Goal: Task Accomplishment & Management: Manage account settings

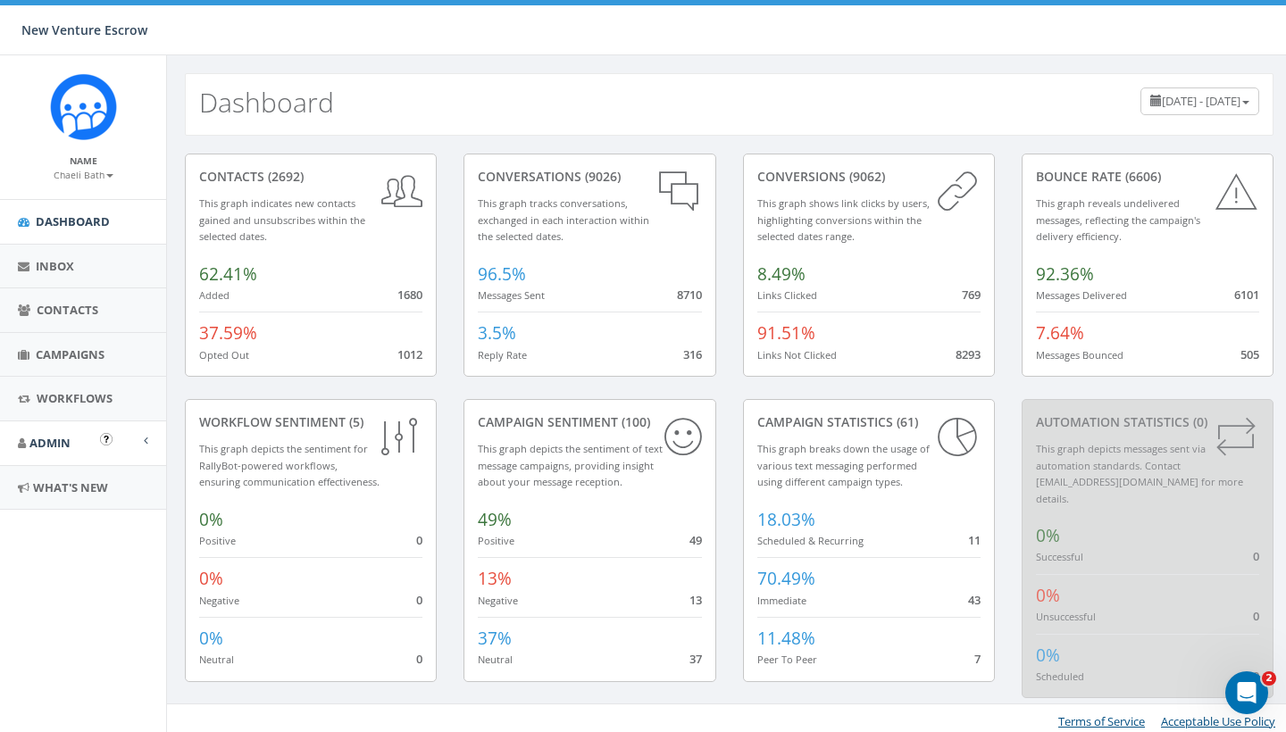
click at [92, 435] on link "Admin" at bounding box center [83, 444] width 166 height 44
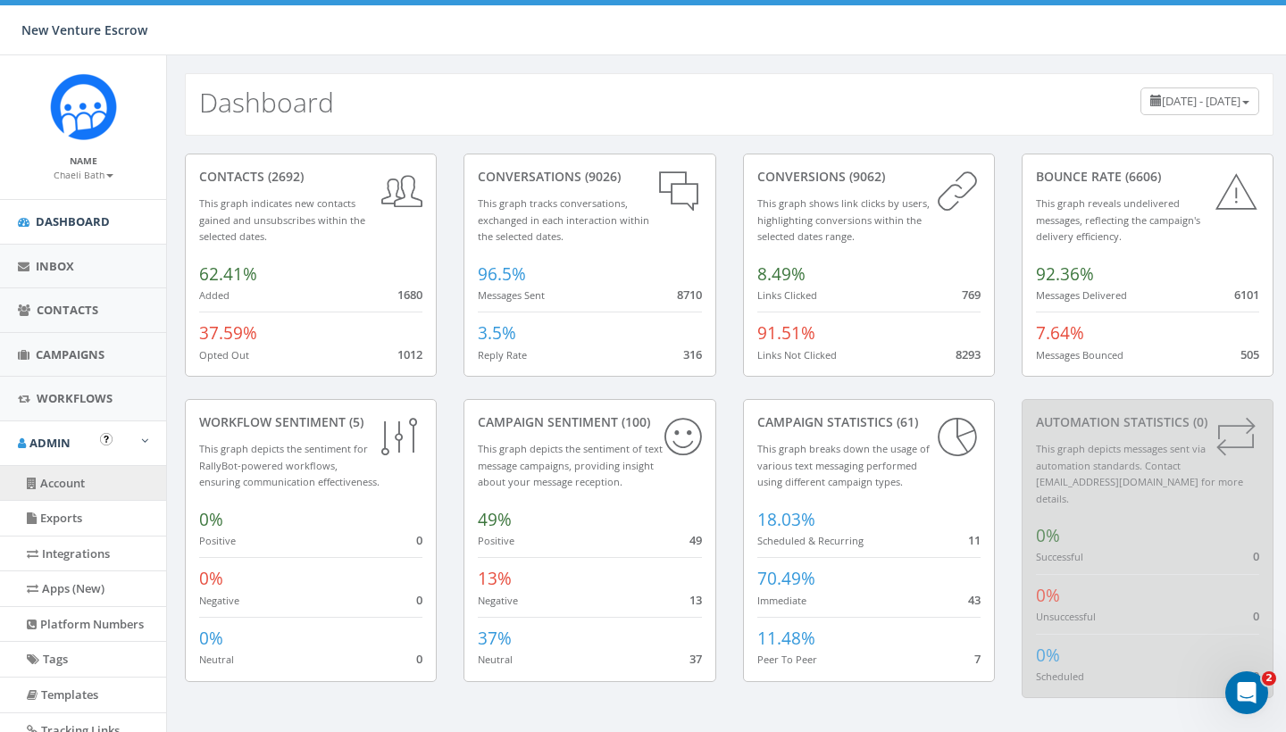
click at [84, 476] on link "Account" at bounding box center [83, 483] width 166 height 35
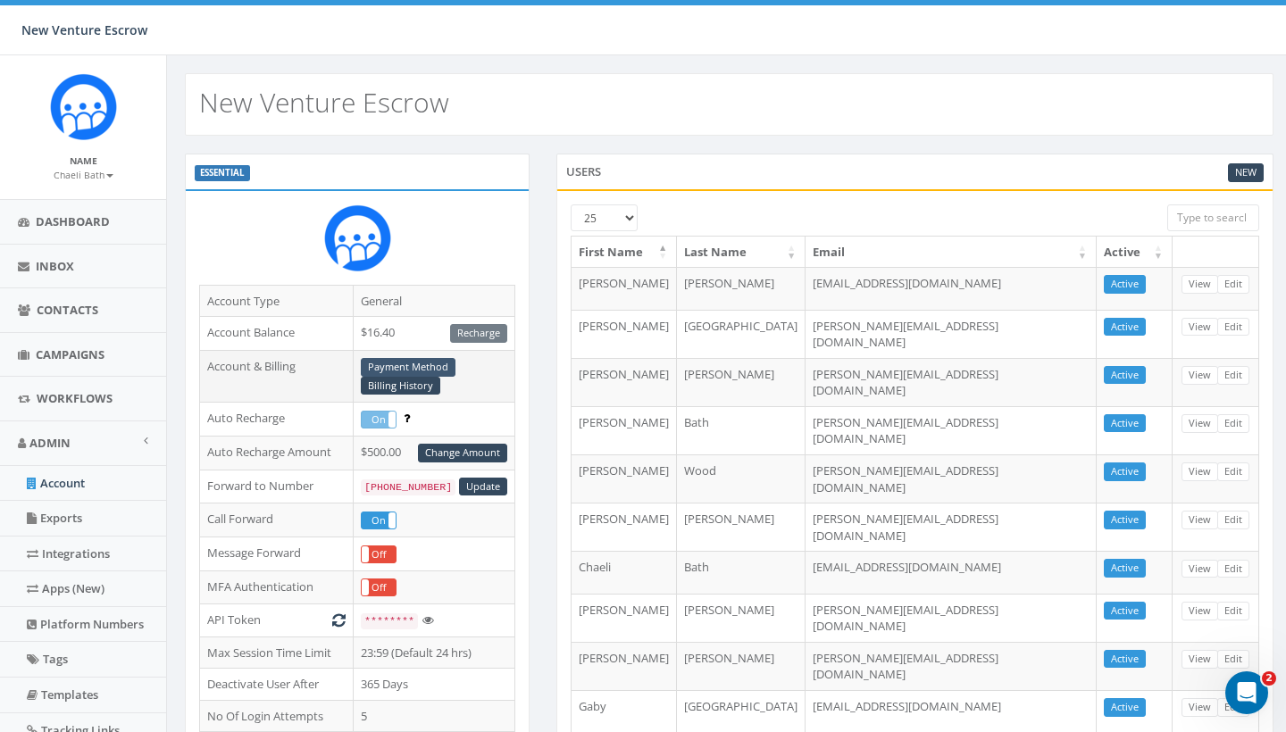
click at [434, 367] on link "Payment Method" at bounding box center [408, 367] width 95 height 19
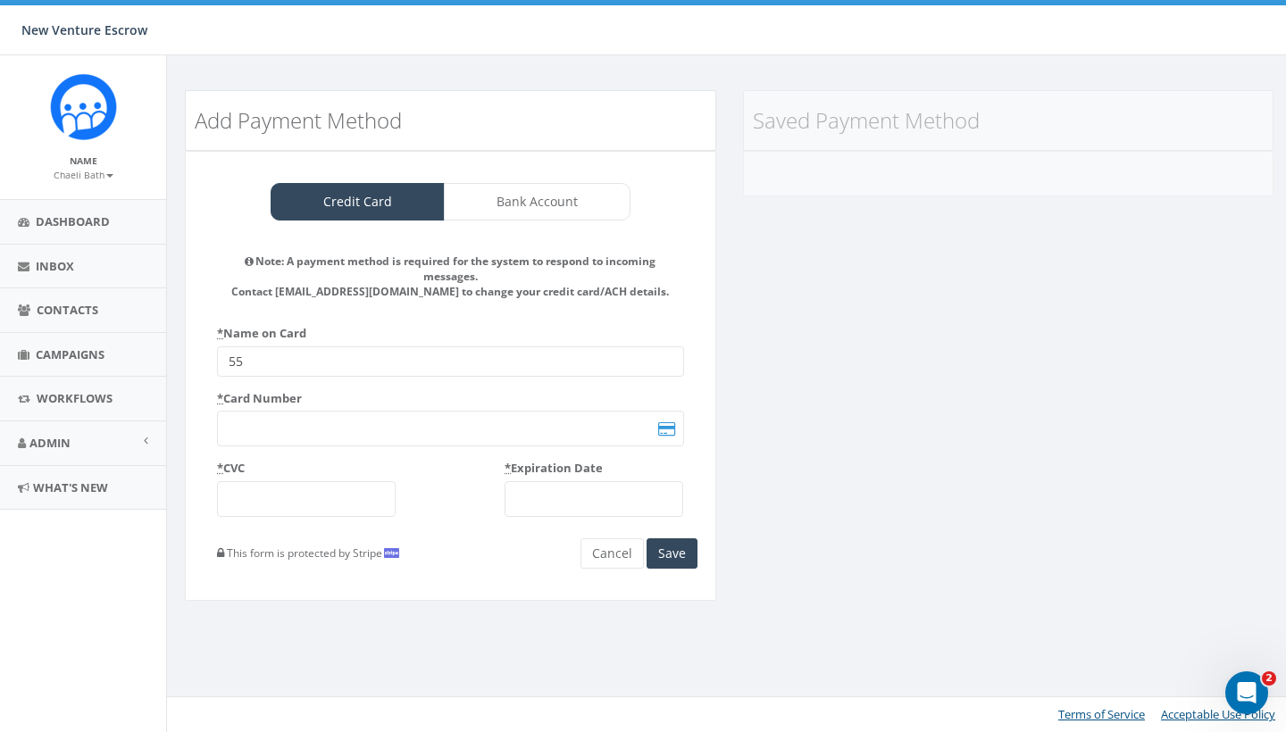
type input "5"
type input "[PERSON_NAME] Bath"
click at [683, 553] on button "Save" at bounding box center [672, 553] width 51 height 30
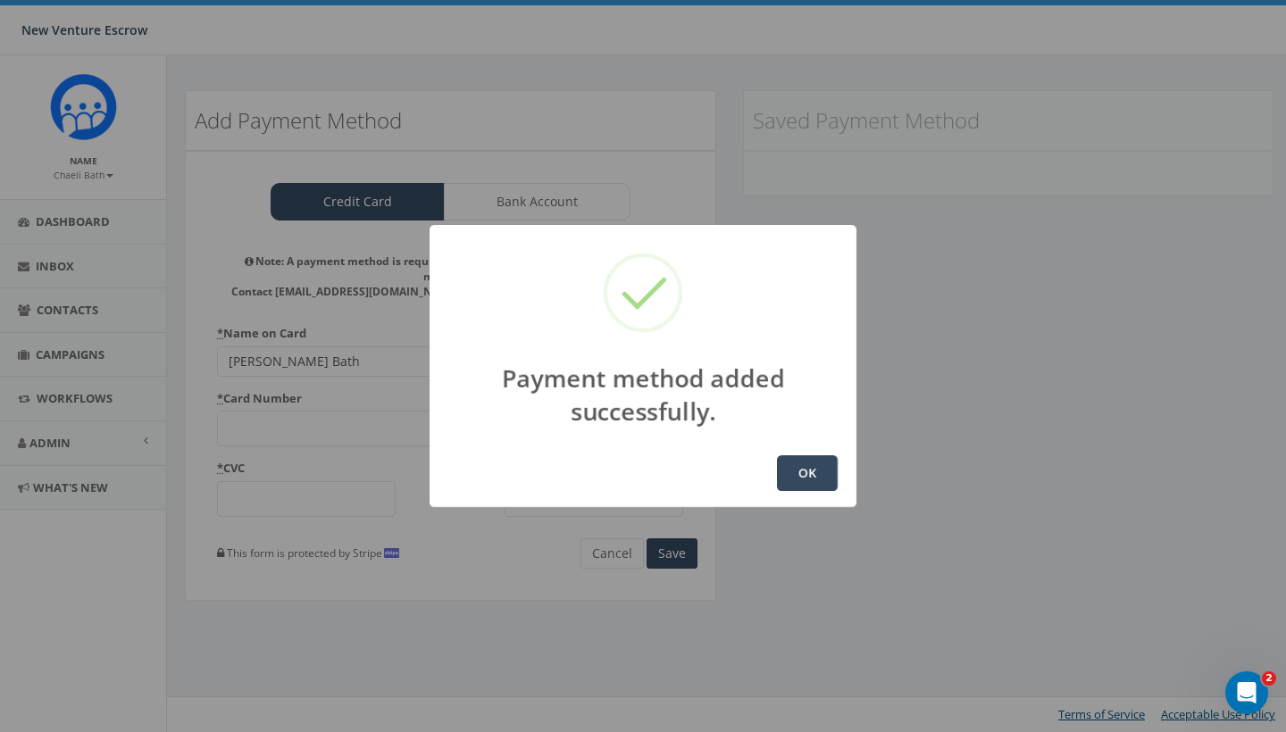
click at [797, 479] on button "OK" at bounding box center [807, 473] width 61 height 36
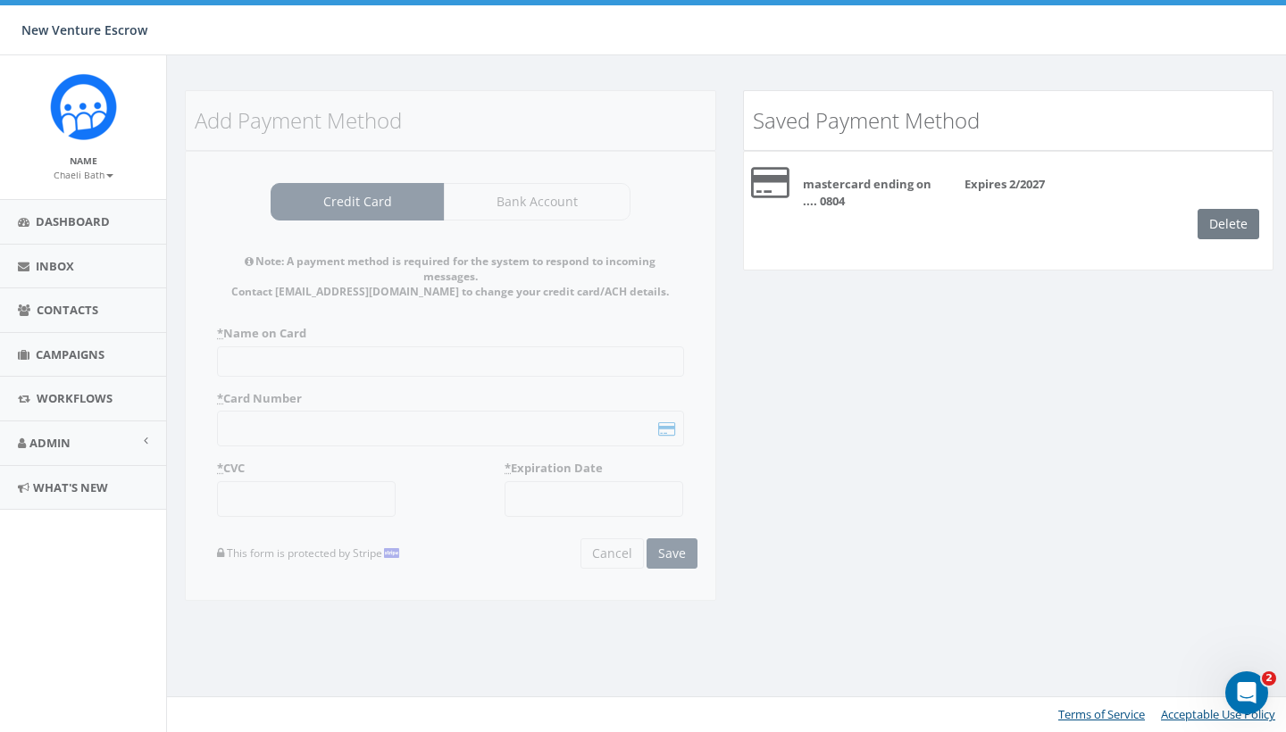
click at [94, 186] on div "Name Chaeli Bath Profile Sign Out" at bounding box center [83, 127] width 166 height 144
click at [94, 177] on small "Chaeli Bath" at bounding box center [84, 175] width 60 height 13
click at [87, 227] on link "Sign Out" at bounding box center [89, 224] width 141 height 22
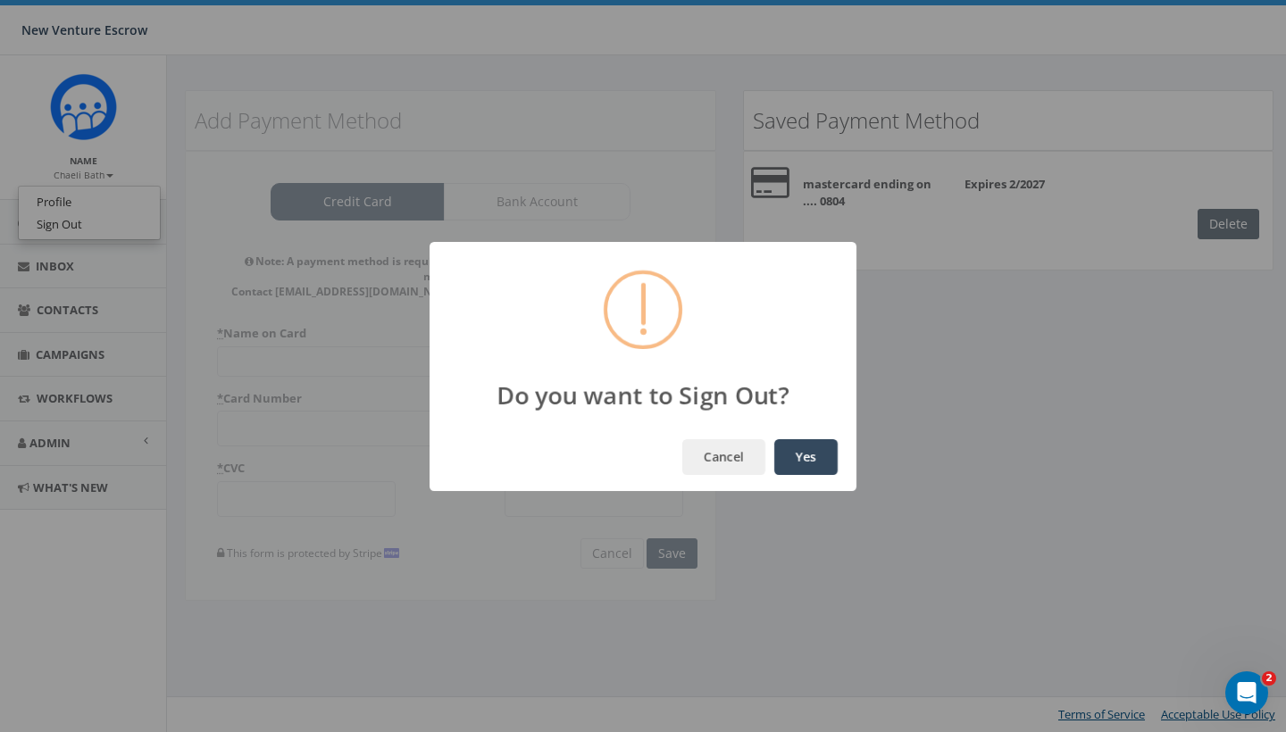
click at [797, 465] on button "Yes" at bounding box center [805, 457] width 63 height 36
